Goal: Navigation & Orientation: Find specific page/section

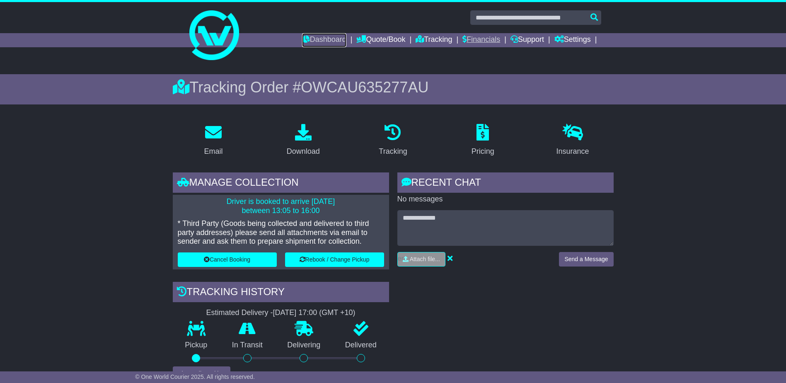
drag, startPoint x: 335, startPoint y: 39, endPoint x: 478, endPoint y: 37, distance: 143.0
click at [335, 39] on link "Dashboard" at bounding box center [324, 40] width 44 height 14
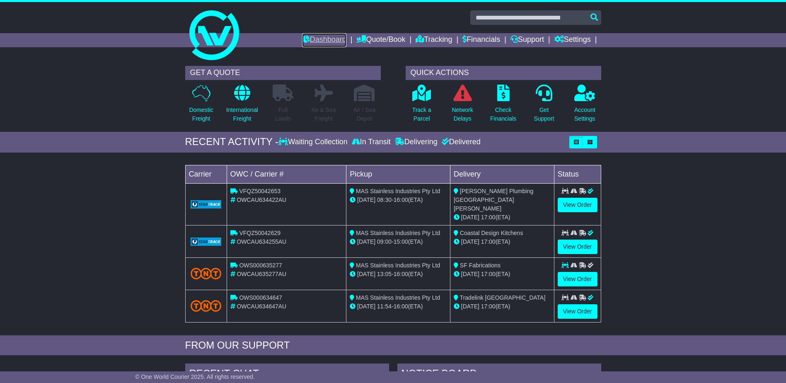
click at [335, 36] on link "Dashboard" at bounding box center [324, 40] width 44 height 14
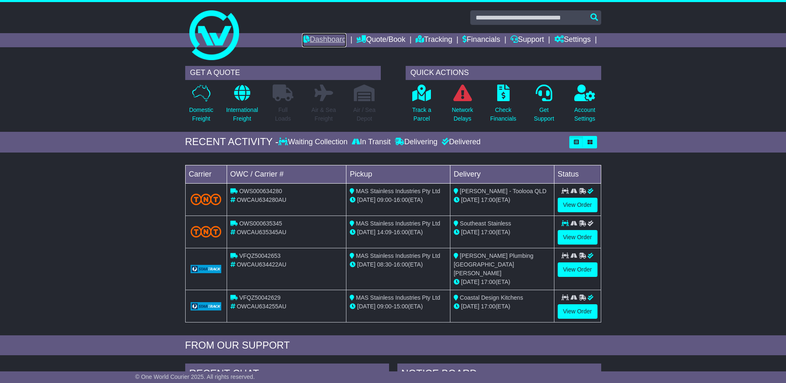
click at [336, 38] on link "Dashboard" at bounding box center [324, 40] width 44 height 14
